Goal: Communication & Community: Ask a question

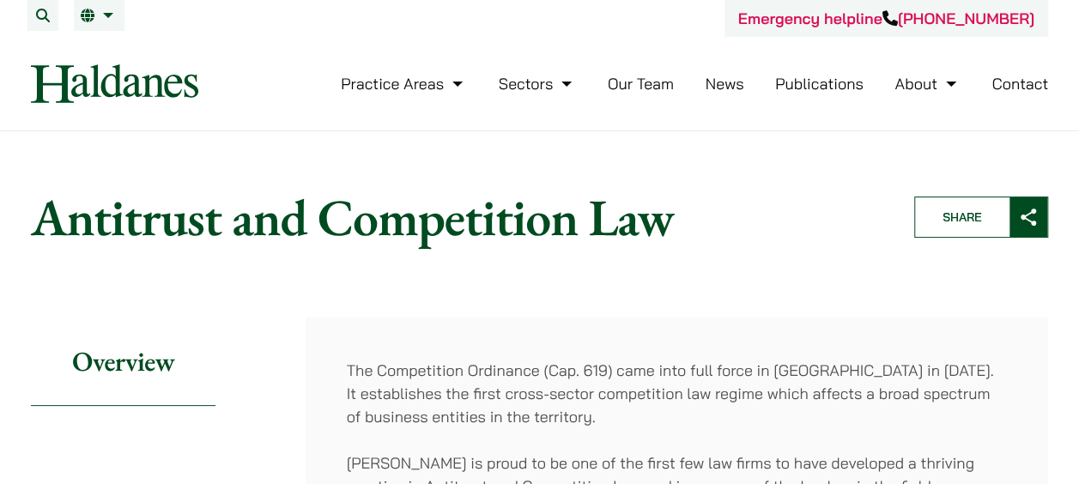
click at [1014, 88] on link "Contact" at bounding box center [1019, 84] width 57 height 20
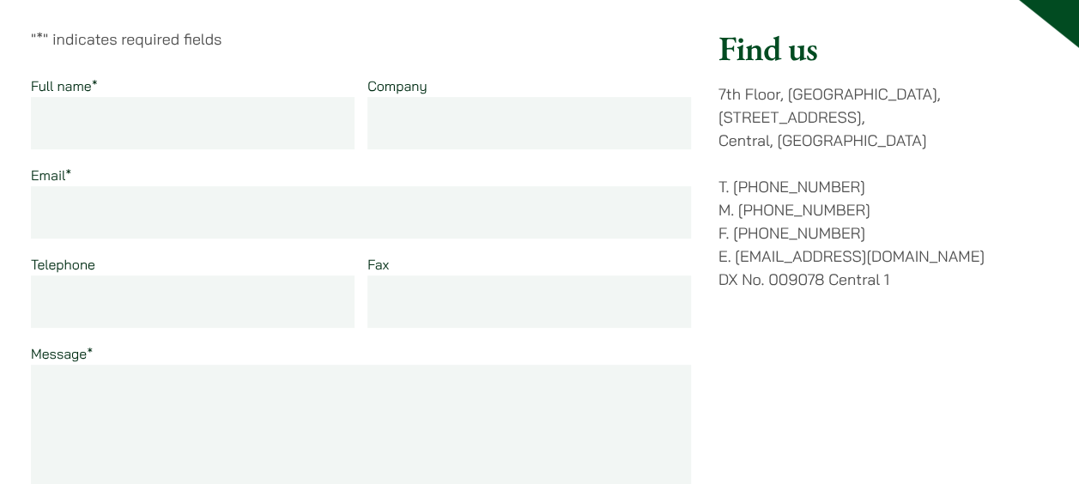
scroll to position [257, 0]
click at [93, 122] on input "Full name *" at bounding box center [193, 120] width 324 height 52
type input "Urgent Inquiry - Hong Kong Competition"
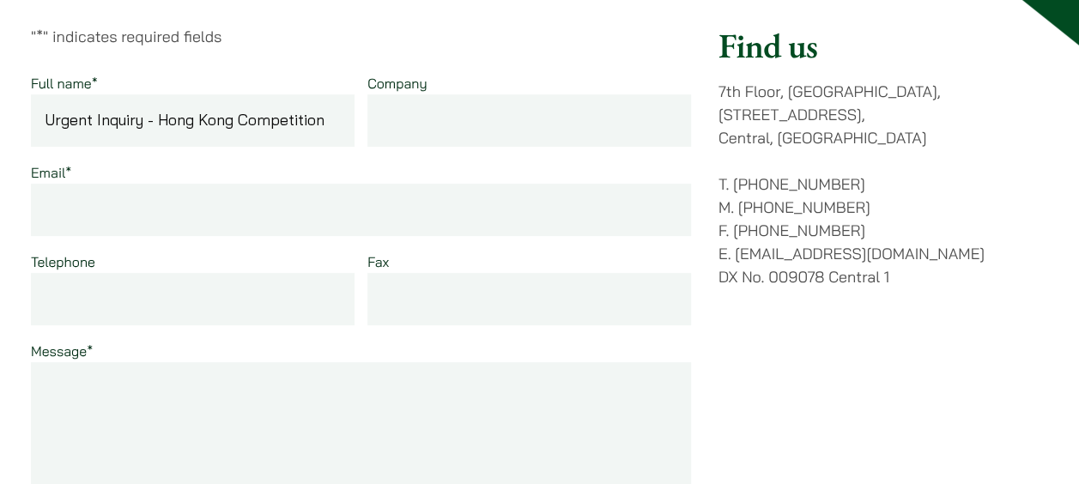
drag, startPoint x: 348, startPoint y: 127, endPoint x: -3, endPoint y: 112, distance: 351.3
click at [196, 159] on div "Full name * Company Email * Telephone Fax Message * Email This field is for val…" at bounding box center [361, 343] width 660 height 544
click at [158, 135] on input "Full name *" at bounding box center [193, 120] width 324 height 52
type input "Luiza Teixeira Rocha"
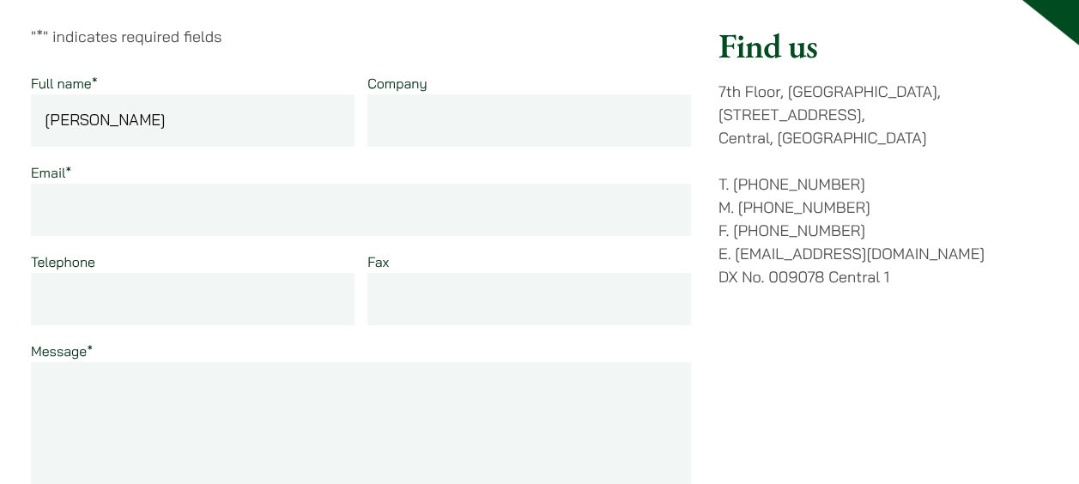
type input "qlub.io"
type input "luiza.rocha@qlub.io"
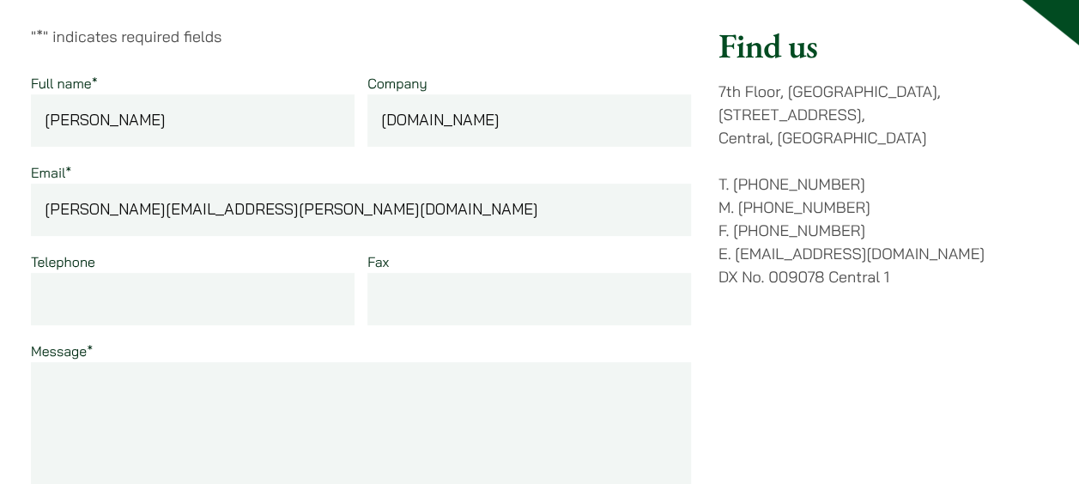
type input "01607603422"
click at [213, 114] on input "Luiza Teixeira Rocha" at bounding box center [193, 120] width 324 height 52
drag, startPoint x: 207, startPoint y: 129, endPoint x: 84, endPoint y: 132, distance: 122.8
click at [84, 132] on input "Luiza Teixeira Rocha" at bounding box center [193, 120] width 324 height 52
drag, startPoint x: 82, startPoint y: 131, endPoint x: 82, endPoint y: 117, distance: 14.6
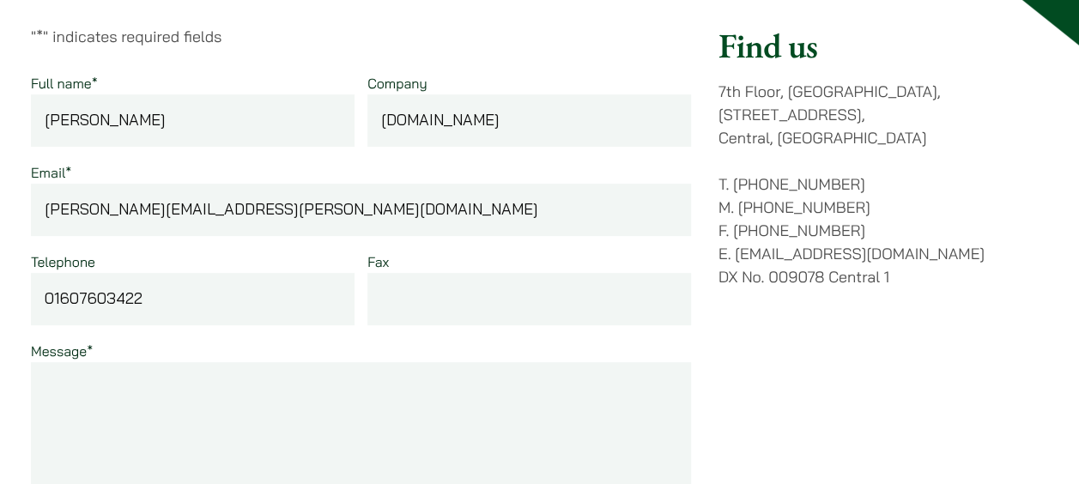
click at [82, 131] on input "Luiza Teixeira Rocha" at bounding box center [193, 120] width 324 height 52
drag, startPoint x: 82, startPoint y: 117, endPoint x: 143, endPoint y: 117, distance: 60.9
click at [143, 117] on input "Luiza Teixeira Rocha" at bounding box center [193, 120] width 324 height 52
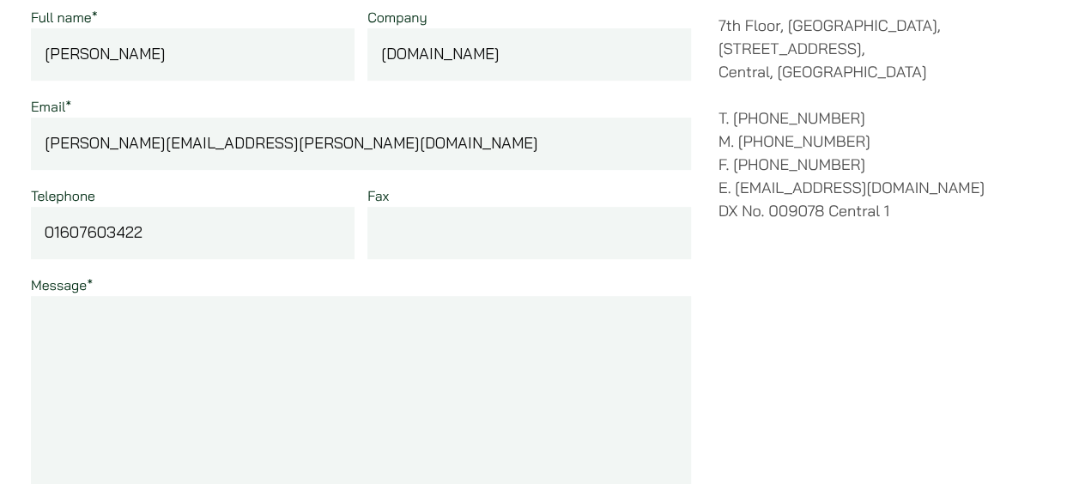
scroll to position [429, 0]
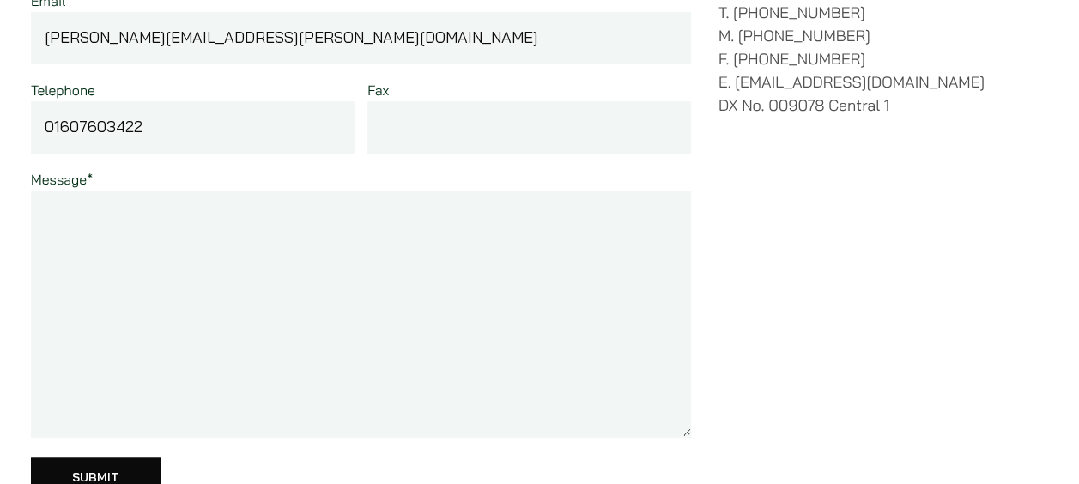
type input "Luiza Rocha"
click at [359, 259] on textarea "Message *" at bounding box center [361, 314] width 660 height 247
click at [173, 120] on input "01607603422" at bounding box center [193, 127] width 324 height 52
drag, startPoint x: 147, startPoint y: 124, endPoint x: 0, endPoint y: 95, distance: 149.6
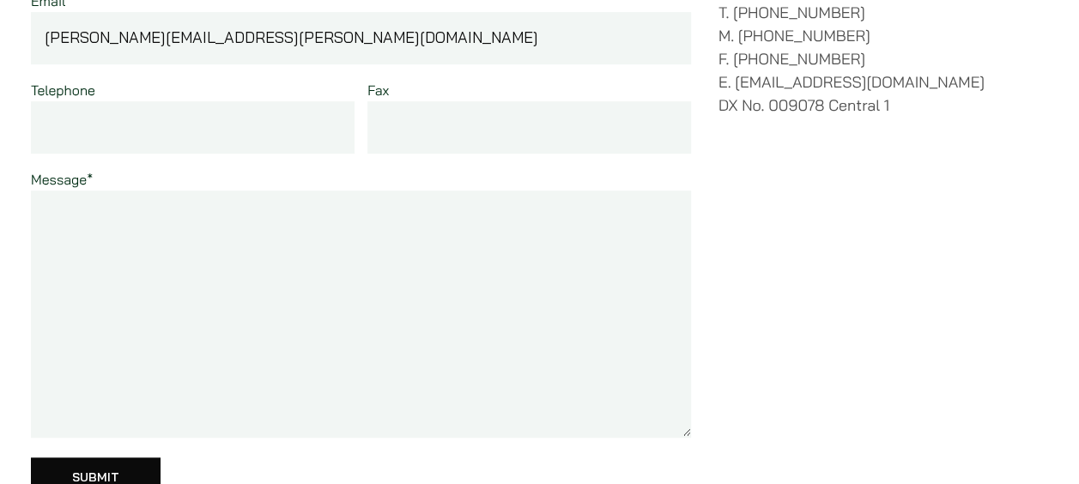
click at [217, 275] on textarea "Message *" at bounding box center [361, 314] width 660 height 247
paste textarea "Hello, I am contacting on behalf of Qlub, a technology company operating across…"
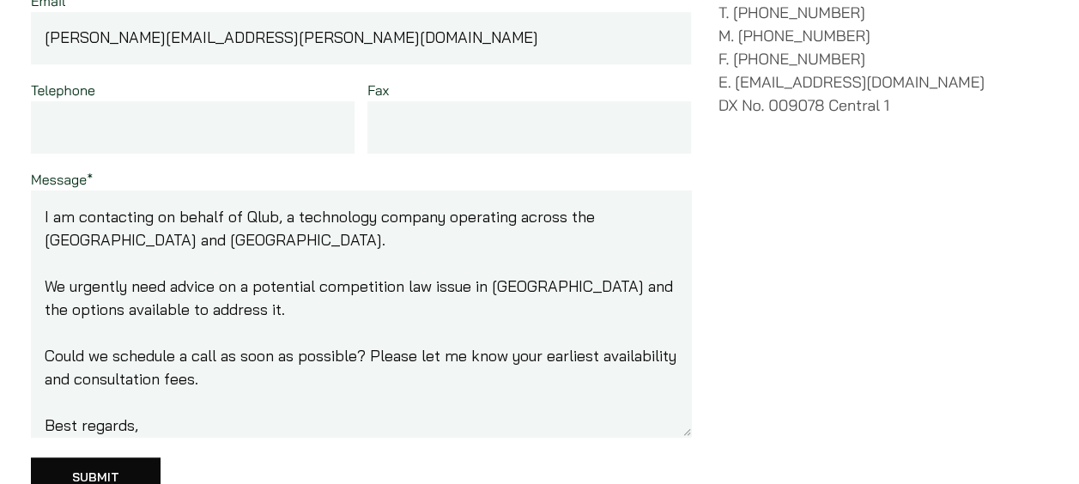
scroll to position [82, 0]
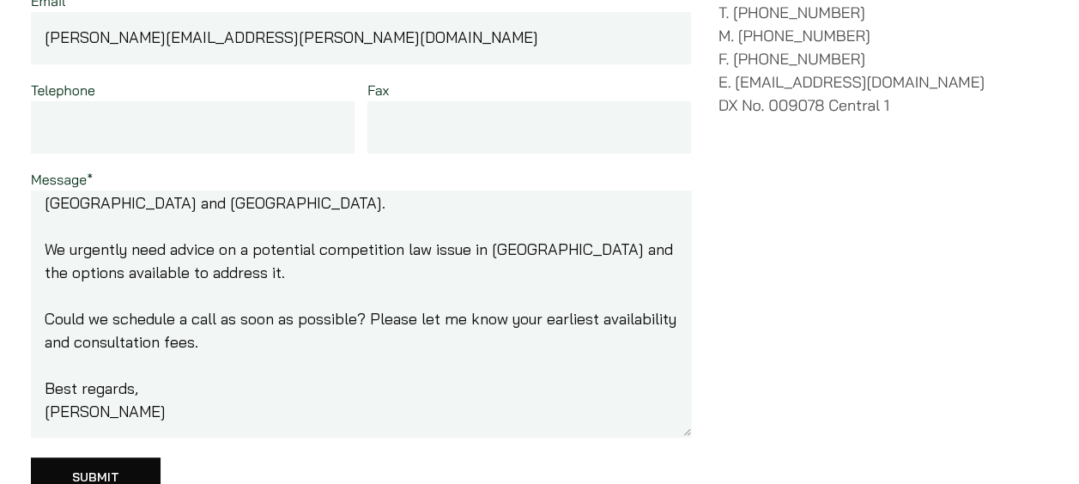
type textarea "Hello, I am contacting on behalf of Qlub, a technology company operating across…"
click at [88, 467] on input "Submit" at bounding box center [96, 477] width 130 height 41
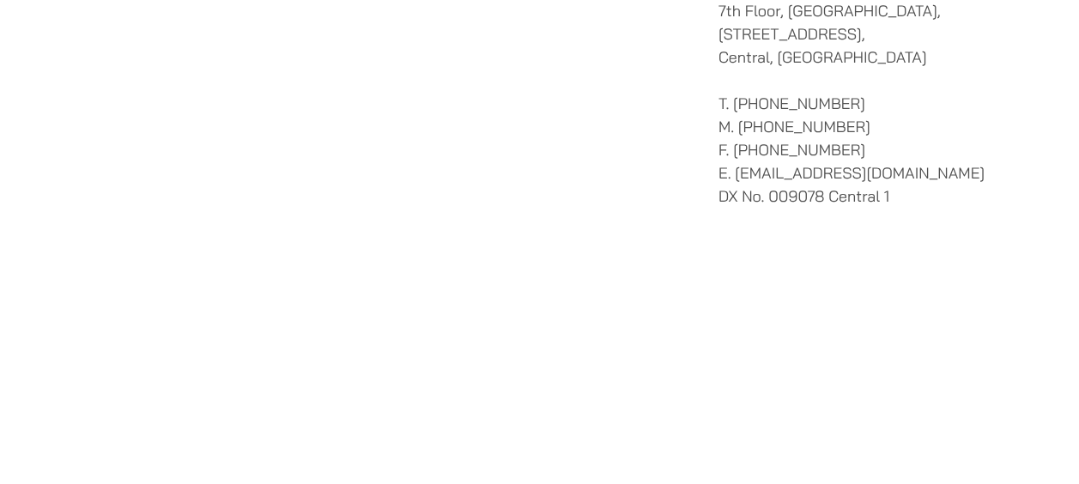
scroll to position [343, 0]
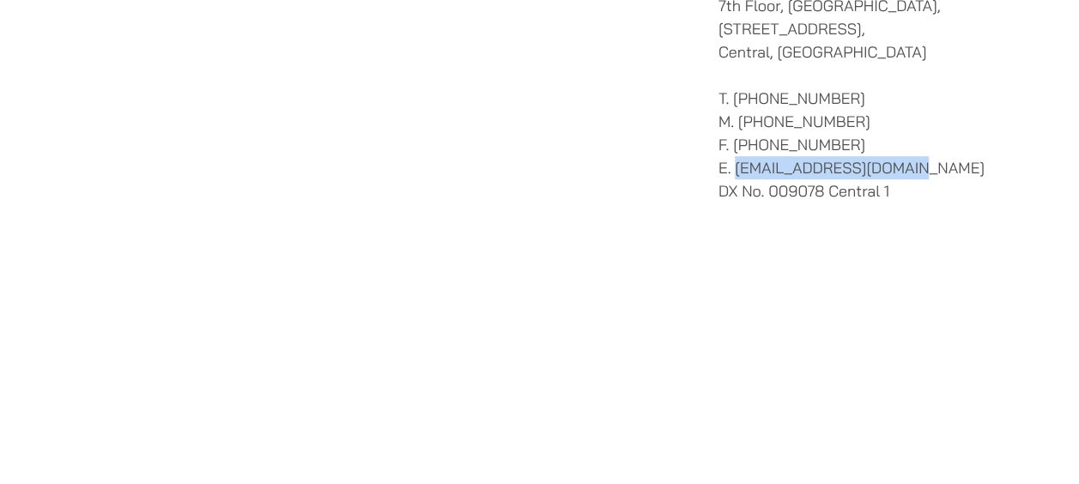
drag, startPoint x: 923, startPoint y: 144, endPoint x: 735, endPoint y: 145, distance: 187.1
click at [735, 145] on p "T. (852) 2868 1234 M. (852) 9763 5524 F. (852) 2845 1637 E. enquiries@haldanes.…" at bounding box center [883, 145] width 330 height 116
copy p "[EMAIL_ADDRESS][DOMAIN_NAME]"
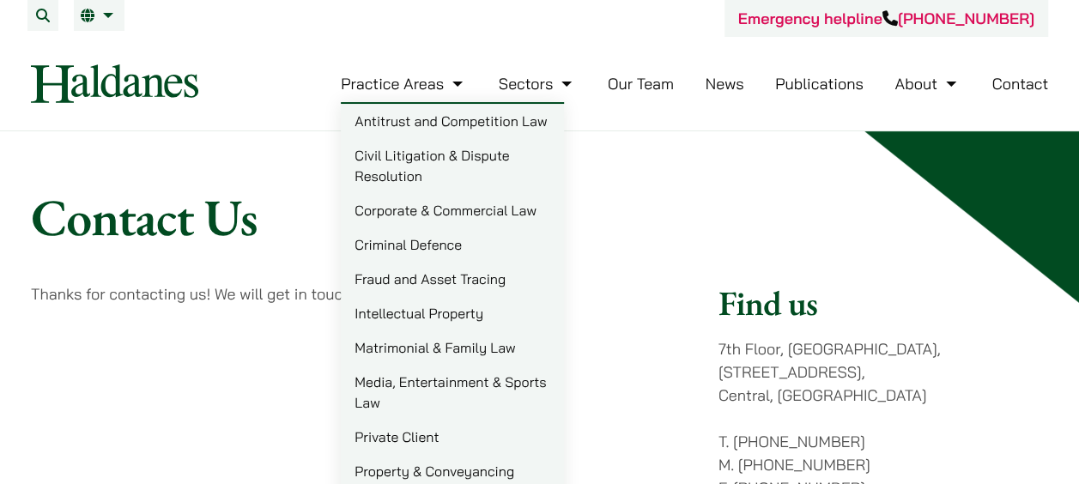
click at [117, 76] on img at bounding box center [114, 83] width 167 height 39
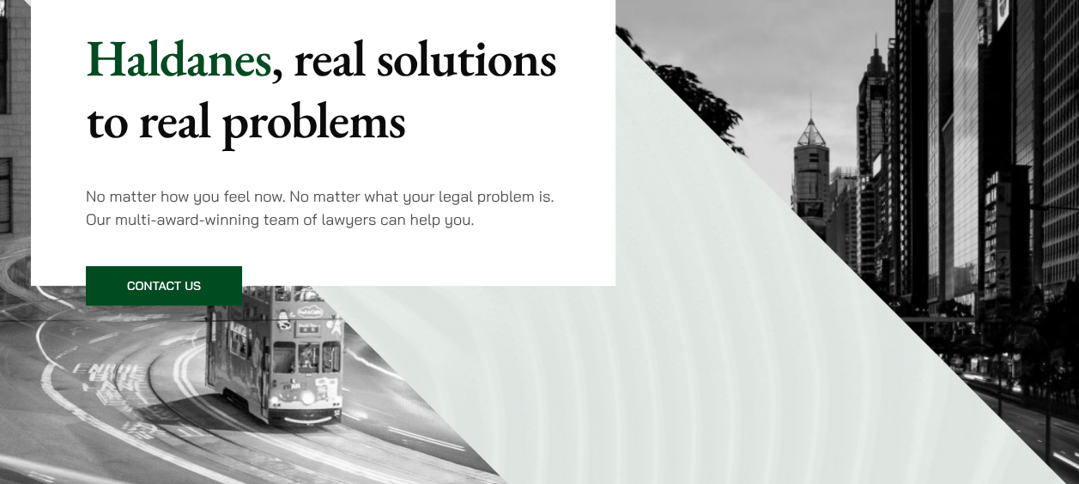
scroll to position [257, 0]
